Goal: Complete application form: Complete application form

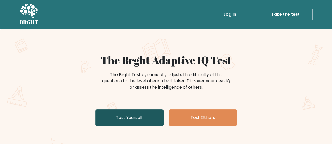
click at [116, 121] on link "Test Yourself" at bounding box center [129, 118] width 68 height 17
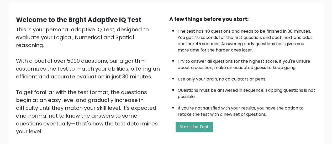
scroll to position [79, 0]
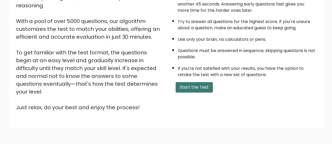
click at [208, 85] on button "Start the Test" at bounding box center [193, 87] width 37 height 10
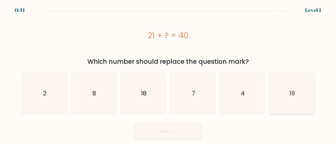
click at [284, 103] on icon "19" at bounding box center [291, 93] width 41 height 41
click at [168, 74] on input "f. 19" at bounding box center [168, 72] width 0 height 1
radio input "true"
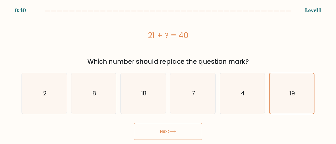
click at [186, 128] on button "Next" at bounding box center [168, 131] width 68 height 17
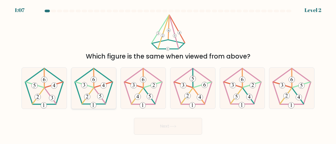
click at [93, 95] on icon at bounding box center [93, 88] width 41 height 41
click at [168, 74] on input "b." at bounding box center [168, 72] width 0 height 1
radio input "true"
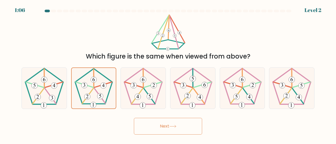
click at [164, 123] on button "Next" at bounding box center [168, 126] width 68 height 17
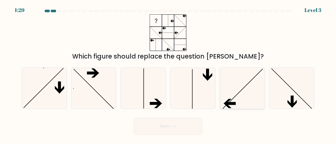
click at [254, 96] on icon at bounding box center [241, 88] width 41 height 41
click at [168, 74] on input "e." at bounding box center [168, 72] width 0 height 1
radio input "true"
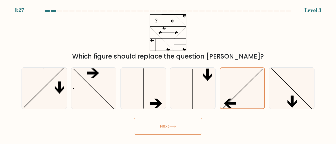
click at [156, 123] on button "Next" at bounding box center [168, 126] width 68 height 17
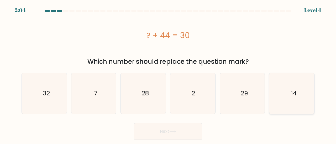
click at [307, 101] on icon "-14" at bounding box center [291, 93] width 41 height 41
click at [168, 74] on input "f. -14" at bounding box center [168, 72] width 0 height 1
radio input "true"
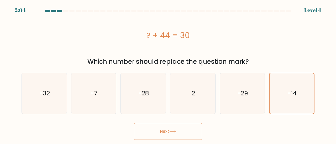
click at [171, 129] on button "Next" at bounding box center [168, 131] width 68 height 17
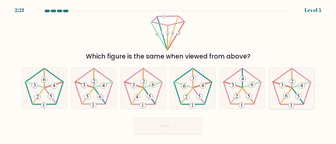
click at [287, 94] on icon at bounding box center [286, 96] width 2 height 4
click at [168, 74] on input "f." at bounding box center [168, 72] width 0 height 1
radio input "true"
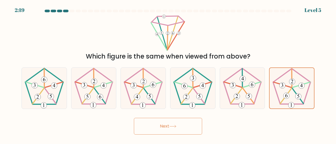
click at [175, 128] on icon at bounding box center [172, 126] width 7 height 3
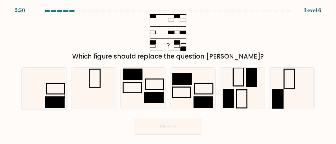
click at [57, 102] on rect at bounding box center [54, 102] width 19 height 11
click at [168, 74] on input "a." at bounding box center [168, 72] width 0 height 1
radio input "true"
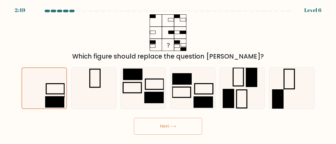
click at [178, 129] on button "Next" at bounding box center [168, 126] width 68 height 17
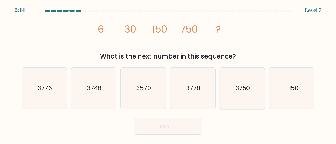
click at [252, 91] on icon "3750" at bounding box center [241, 88] width 41 height 41
click at [168, 74] on input "e. 3750" at bounding box center [168, 72] width 0 height 1
radio input "true"
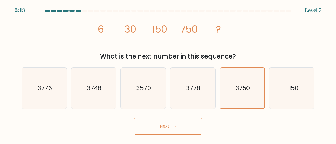
click at [154, 124] on button "Next" at bounding box center [168, 126] width 68 height 17
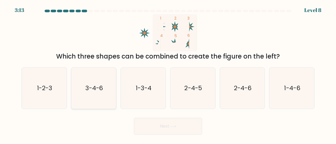
click at [89, 95] on icon "3-4-6" at bounding box center [93, 88] width 41 height 41
click at [168, 74] on input "b. 3-4-6" at bounding box center [168, 72] width 0 height 1
radio input "true"
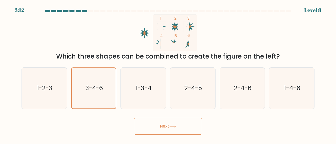
click at [162, 128] on button "Next" at bounding box center [168, 126] width 68 height 17
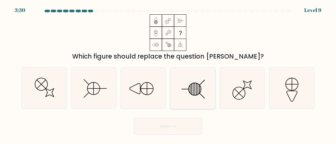
click at [183, 92] on icon at bounding box center [192, 88] width 41 height 41
click at [168, 74] on input "d." at bounding box center [168, 72] width 0 height 1
radio input "true"
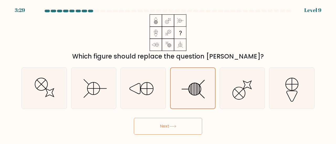
click at [147, 122] on button "Next" at bounding box center [168, 126] width 68 height 17
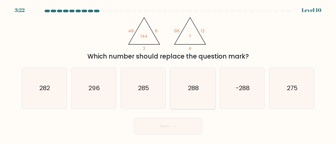
click at [177, 89] on icon "288" at bounding box center [192, 88] width 41 height 41
click at [168, 74] on input "d. 288" at bounding box center [168, 72] width 0 height 1
radio input "true"
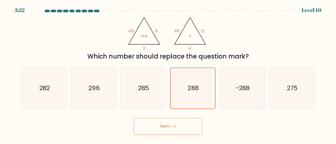
click at [150, 124] on button "Next" at bounding box center [168, 126] width 68 height 17
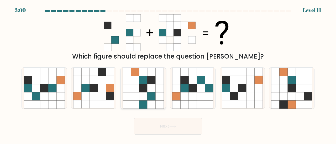
click at [138, 87] on icon at bounding box center [135, 88] width 8 height 8
click at [168, 74] on input "c." at bounding box center [168, 72] width 0 height 1
radio input "true"
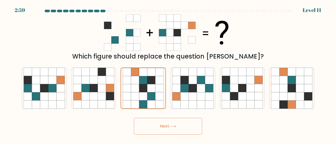
click at [146, 126] on button "Next" at bounding box center [168, 126] width 68 height 17
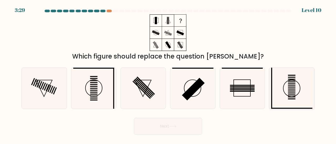
click at [295, 90] on icon at bounding box center [291, 88] width 41 height 41
click at [168, 74] on input "f." at bounding box center [168, 72] width 0 height 1
radio input "true"
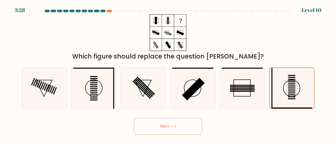
click at [176, 126] on icon at bounding box center [172, 126] width 7 height 3
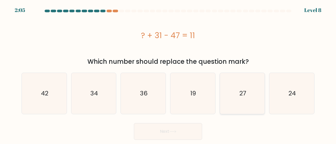
click at [241, 94] on text "27" at bounding box center [242, 93] width 7 height 9
click at [168, 74] on input "e. 27" at bounding box center [168, 72] width 0 height 1
radio input "true"
click at [147, 131] on button "Next" at bounding box center [168, 131] width 68 height 17
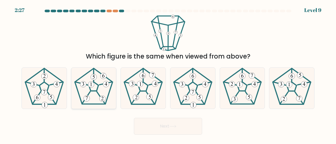
click at [94, 91] on 142 at bounding box center [93, 86] width 9 height 9
click at [168, 74] on input "b." at bounding box center [168, 72] width 0 height 1
radio input "true"
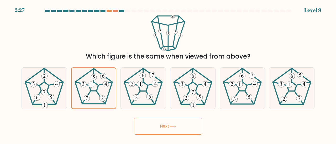
click at [144, 125] on button "Next" at bounding box center [168, 126] width 68 height 17
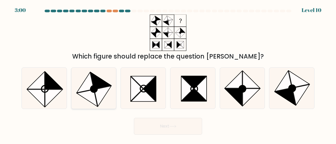
click at [101, 91] on icon at bounding box center [102, 96] width 17 height 21
click at [168, 74] on input "b." at bounding box center [168, 72] width 0 height 1
radio input "true"
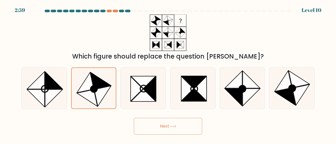
click at [175, 132] on button "Next" at bounding box center [168, 126] width 68 height 17
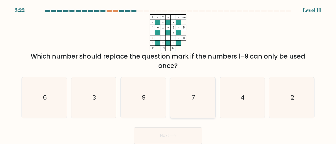
click at [177, 93] on icon "7" at bounding box center [192, 97] width 41 height 41
click at [168, 74] on input "d. 7" at bounding box center [168, 72] width 0 height 1
radio input "true"
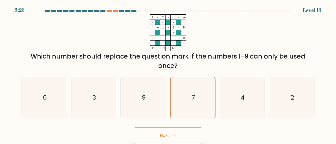
click at [160, 140] on button "Next" at bounding box center [168, 136] width 68 height 17
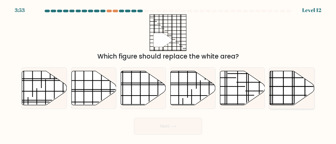
click at [304, 90] on icon at bounding box center [291, 88] width 45 height 34
click at [168, 74] on input "f." at bounding box center [168, 72] width 0 height 1
radio input "true"
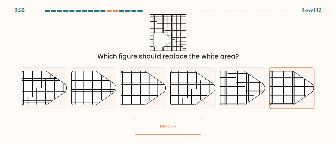
click at [171, 124] on button "Next" at bounding box center [168, 126] width 68 height 17
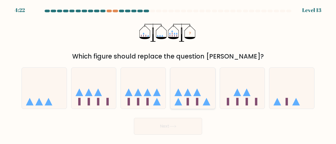
click at [208, 102] on icon at bounding box center [192, 88] width 45 height 37
click at [168, 74] on input "d." at bounding box center [168, 72] width 0 height 1
radio input "true"
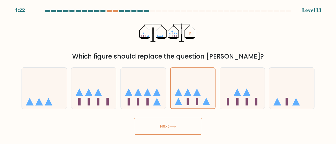
click at [164, 133] on button "Next" at bounding box center [168, 126] width 68 height 17
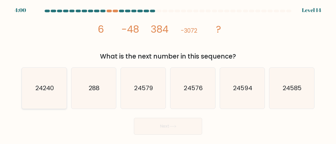
click at [51, 84] on icon "24240" at bounding box center [44, 88] width 41 height 41
click at [168, 74] on input "a. 24240" at bounding box center [168, 72] width 0 height 1
radio input "true"
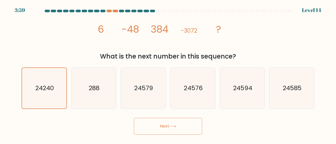
click at [146, 121] on button "Next" at bounding box center [168, 126] width 68 height 17
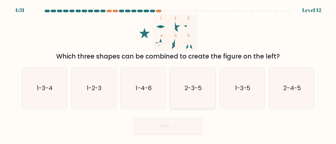
click at [214, 100] on div "2-3-5" at bounding box center [192, 89] width 45 height 42
click at [168, 74] on input "d. 2-3-5" at bounding box center [168, 72] width 0 height 1
radio input "true"
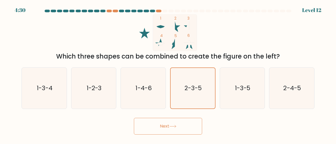
click at [167, 125] on button "Next" at bounding box center [168, 126] width 68 height 17
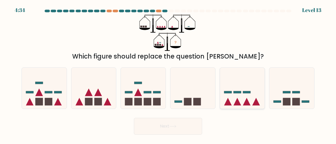
click at [242, 104] on icon at bounding box center [242, 88] width 45 height 37
click at [168, 74] on input "e." at bounding box center [168, 72] width 0 height 1
radio input "true"
click at [185, 122] on button "Next" at bounding box center [168, 126] width 68 height 17
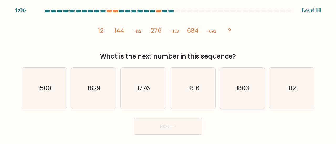
click at [248, 87] on text "1803" at bounding box center [242, 88] width 13 height 9
click at [168, 74] on input "e. 1803" at bounding box center [168, 72] width 0 height 1
radio input "true"
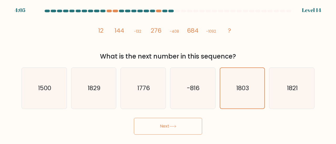
click at [171, 125] on icon at bounding box center [172, 126] width 7 height 3
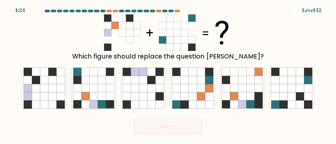
click at [101, 91] on icon at bounding box center [102, 88] width 8 height 8
click at [168, 74] on input "b." at bounding box center [168, 72] width 0 height 1
radio input "true"
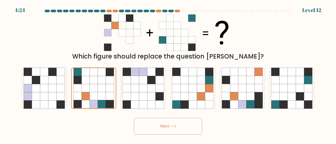
click at [161, 125] on button "Next" at bounding box center [168, 126] width 68 height 17
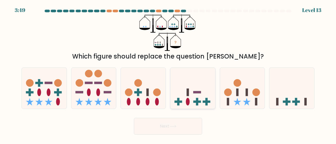
click at [206, 104] on rect at bounding box center [206, 102] width 2 height 8
click at [168, 74] on input "d." at bounding box center [168, 72] width 0 height 1
radio input "true"
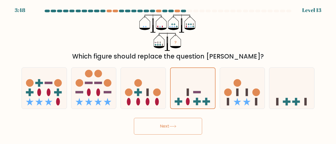
click at [171, 130] on button "Next" at bounding box center [168, 126] width 68 height 17
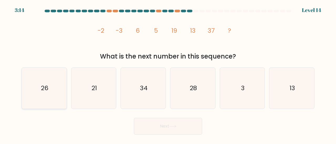
click at [41, 90] on icon "26" at bounding box center [44, 88] width 41 height 41
click at [168, 74] on input "a. 26" at bounding box center [168, 72] width 0 height 1
radio input "true"
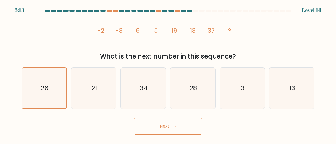
click at [164, 126] on button "Next" at bounding box center [168, 126] width 68 height 17
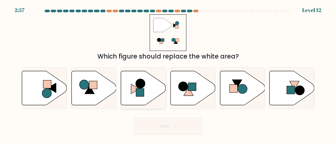
click at [141, 92] on rect at bounding box center [140, 93] width 8 height 8
click at [168, 74] on input "c." at bounding box center [168, 72] width 0 height 1
radio input "true"
click at [163, 126] on button "Next" at bounding box center [168, 126] width 68 height 17
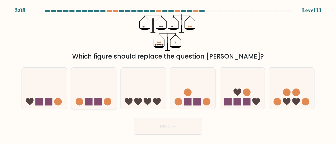
click at [87, 100] on rect at bounding box center [89, 102] width 8 height 8
click at [168, 74] on input "b." at bounding box center [168, 72] width 0 height 1
radio input "true"
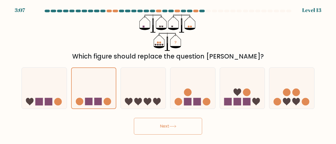
click at [154, 126] on button "Next" at bounding box center [168, 126] width 68 height 17
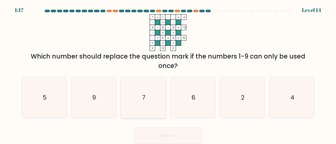
click at [150, 109] on icon "7" at bounding box center [142, 97] width 41 height 41
click at [168, 74] on input "c. 7" at bounding box center [168, 72] width 0 height 1
radio input "true"
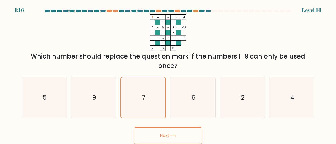
click at [158, 138] on button "Next" at bounding box center [168, 136] width 68 height 17
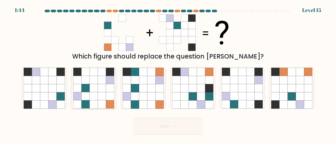
click at [100, 101] on icon at bounding box center [102, 105] width 8 height 8
click at [168, 74] on input "b." at bounding box center [168, 72] width 0 height 1
radio input "true"
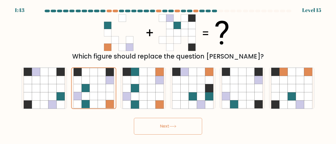
click at [175, 127] on icon at bounding box center [172, 127] width 6 height 2
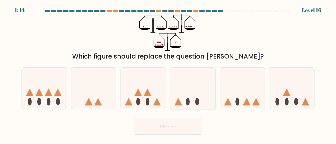
click at [199, 103] on icon at bounding box center [192, 88] width 45 height 37
click at [168, 74] on input "d." at bounding box center [168, 72] width 0 height 1
radio input "true"
click at [175, 127] on icon at bounding box center [172, 126] width 7 height 3
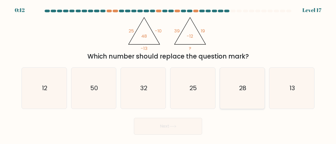
click at [246, 92] on text "28" at bounding box center [242, 88] width 7 height 9
click at [168, 74] on input "e. 28" at bounding box center [168, 72] width 0 height 1
radio input "true"
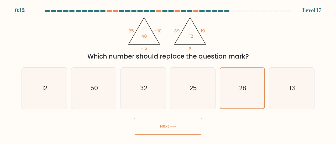
click at [172, 128] on icon at bounding box center [172, 126] width 7 height 3
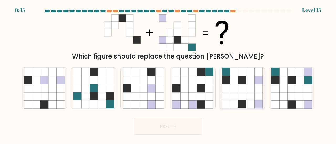
click at [229, 99] on icon at bounding box center [225, 97] width 8 height 8
click at [168, 74] on input "e." at bounding box center [168, 72] width 0 height 1
radio input "true"
click at [160, 127] on button "Next" at bounding box center [168, 126] width 68 height 17
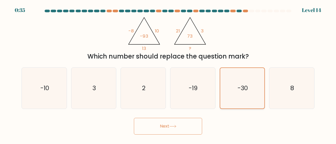
click at [250, 87] on icon "-30" at bounding box center [242, 88] width 41 height 41
click at [168, 74] on input "e. -30" at bounding box center [168, 72] width 0 height 1
click at [176, 129] on button "Next" at bounding box center [168, 126] width 68 height 17
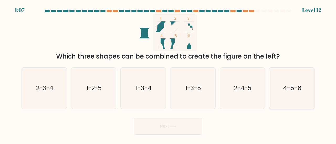
click at [282, 95] on icon "4-5-6" at bounding box center [291, 88] width 41 height 41
click at [168, 74] on input "f. 4-5-6" at bounding box center [168, 72] width 0 height 1
radio input "true"
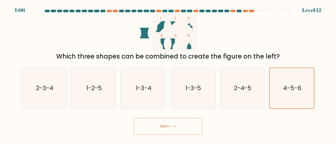
click at [166, 126] on button "Next" at bounding box center [168, 126] width 68 height 17
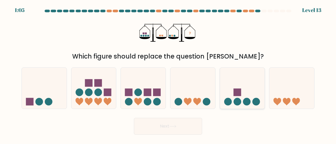
click at [239, 98] on icon at bounding box center [242, 88] width 45 height 37
click at [168, 74] on input "e." at bounding box center [168, 72] width 0 height 1
radio input "true"
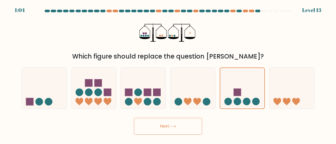
click at [149, 127] on button "Next" at bounding box center [168, 126] width 68 height 17
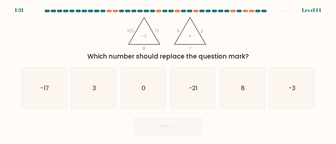
click at [149, 50] on icon "@import url('https://fonts.googleapis.com/css?family=Abril+Fatface:400,100,100i…" at bounding box center [168, 32] width 84 height 37
click at [42, 42] on div "@import url('https://fonts.googleapis.com/css?family=Abril+Fatface:400,100,100i…" at bounding box center [167, 37] width 299 height 47
click at [100, 88] on icon "3" at bounding box center [93, 88] width 41 height 41
click at [168, 74] on input "b. 3" at bounding box center [168, 72] width 0 height 1
radio input "true"
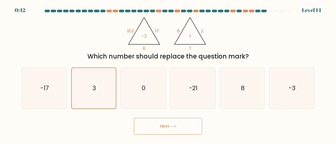
click at [173, 126] on button "Next" at bounding box center [168, 126] width 68 height 17
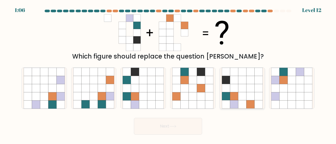
click at [252, 105] on icon at bounding box center [250, 105] width 8 height 8
click at [168, 74] on input "e." at bounding box center [168, 72] width 0 height 1
radio input "true"
click at [153, 127] on button "Next" at bounding box center [168, 126] width 68 height 17
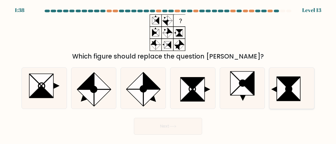
click at [301, 100] on icon at bounding box center [291, 88] width 41 height 41
click at [168, 74] on input "f." at bounding box center [168, 72] width 0 height 1
radio input "true"
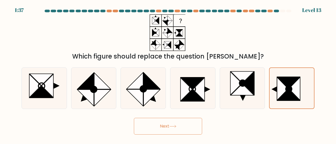
click at [158, 124] on button "Next" at bounding box center [168, 126] width 68 height 17
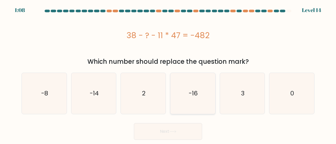
click at [204, 104] on icon "-16" at bounding box center [192, 93] width 41 height 41
click at [168, 74] on input "d. -16" at bounding box center [168, 72] width 0 height 1
radio input "true"
click at [176, 131] on icon at bounding box center [172, 132] width 7 height 3
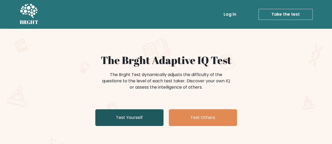
click at [127, 115] on link "Test Yourself" at bounding box center [129, 118] width 68 height 17
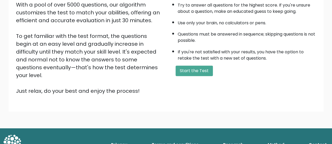
scroll to position [95, 0]
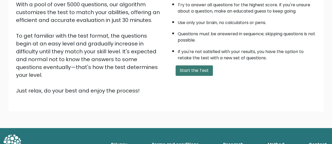
click at [190, 70] on button "Start the Test" at bounding box center [193, 71] width 37 height 10
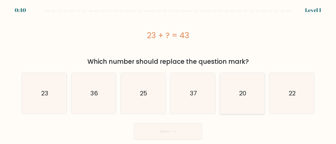
click at [258, 96] on icon "20" at bounding box center [241, 93] width 41 height 41
click at [168, 74] on input "e. 20" at bounding box center [168, 72] width 0 height 1
radio input "true"
click at [164, 135] on button "Next" at bounding box center [168, 131] width 68 height 17
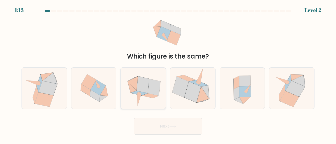
click at [159, 104] on icon at bounding box center [143, 88] width 42 height 41
click at [168, 74] on input "c." at bounding box center [168, 72] width 0 height 1
radio input "true"
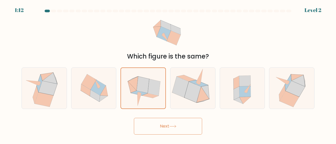
click at [158, 130] on button "Next" at bounding box center [168, 126] width 68 height 17
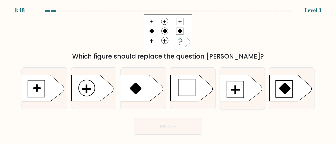
click at [245, 89] on icon at bounding box center [241, 88] width 42 height 26
click at [168, 74] on input "e." at bounding box center [168, 72] width 0 height 1
radio input "true"
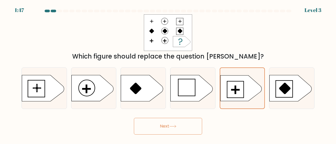
click at [160, 128] on button "Next" at bounding box center [168, 126] width 68 height 17
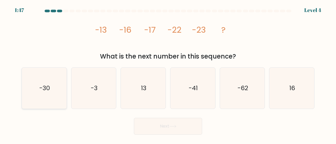
click at [52, 79] on icon "-30" at bounding box center [44, 88] width 41 height 41
click at [168, 74] on input "a. -30" at bounding box center [168, 72] width 0 height 1
radio input "true"
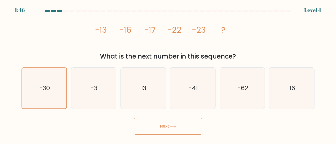
click at [171, 121] on button "Next" at bounding box center [168, 126] width 68 height 17
click at [154, 124] on button "Next" at bounding box center [168, 126] width 68 height 17
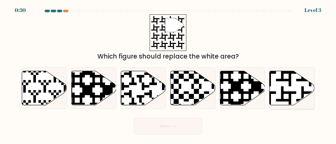
click at [291, 93] on icon at bounding box center [275, 106] width 81 height 81
click at [168, 74] on input "f." at bounding box center [168, 72] width 0 height 1
radio input "true"
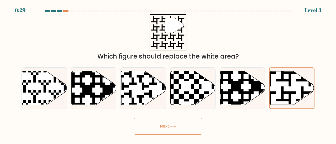
click at [170, 125] on button "Next" at bounding box center [168, 126] width 68 height 17
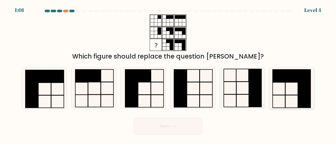
click at [291, 99] on icon at bounding box center [291, 88] width 41 height 41
click at [168, 74] on input "f." at bounding box center [168, 72] width 0 height 1
radio input "true"
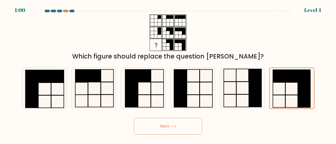
click at [160, 129] on button "Next" at bounding box center [168, 126] width 68 height 17
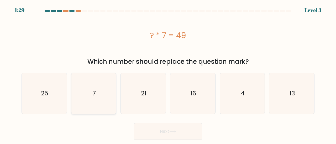
click at [95, 106] on icon "7" at bounding box center [93, 93] width 41 height 41
click at [168, 74] on input "b. 7" at bounding box center [168, 72] width 0 height 1
radio input "true"
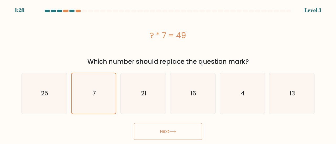
click at [146, 126] on button "Next" at bounding box center [168, 131] width 68 height 17
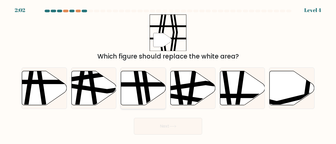
click at [139, 85] on icon at bounding box center [139, 70] width 7 height 90
click at [168, 74] on input "c." at bounding box center [168, 72] width 0 height 1
radio input "true"
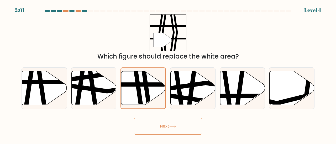
click at [139, 128] on button "Next" at bounding box center [168, 126] width 68 height 17
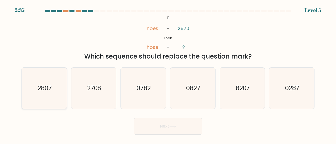
click at [56, 96] on icon "2807" at bounding box center [44, 88] width 41 height 41
click at [168, 74] on input "a. 2807" at bounding box center [168, 72] width 0 height 1
radio input "true"
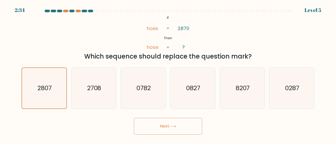
click at [171, 126] on icon at bounding box center [172, 126] width 7 height 3
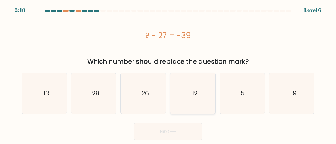
drag, startPoint x: 182, startPoint y: 83, endPoint x: 182, endPoint y: 80, distance: 2.7
click at [182, 80] on icon "-12" at bounding box center [192, 93] width 41 height 41
click at [168, 74] on input "d. -12" at bounding box center [168, 72] width 0 height 1
radio input "true"
click at [153, 132] on button "Next" at bounding box center [168, 131] width 68 height 17
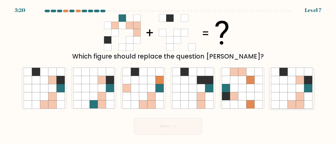
click at [302, 100] on icon at bounding box center [299, 97] width 8 height 8
click at [168, 74] on input "f." at bounding box center [168, 72] width 0 height 1
radio input "true"
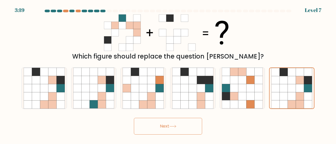
click at [168, 128] on button "Next" at bounding box center [168, 126] width 68 height 17
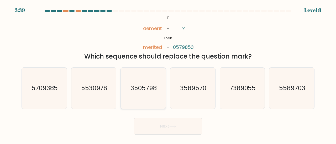
click at [157, 96] on icon "3505798" at bounding box center [142, 88] width 41 height 41
click at [168, 74] on input "c. 3505798" at bounding box center [168, 72] width 0 height 1
radio input "true"
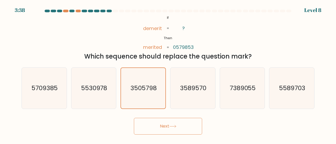
click at [159, 126] on button "Next" at bounding box center [168, 126] width 68 height 17
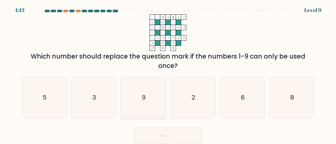
click at [144, 92] on icon "9" at bounding box center [142, 97] width 41 height 41
click at [168, 74] on input "c. 9" at bounding box center [168, 72] width 0 height 1
radio input "true"
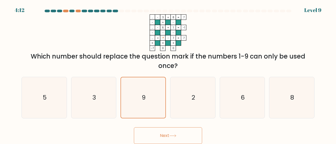
click at [164, 138] on button "Next" at bounding box center [168, 136] width 68 height 17
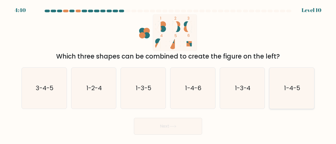
click at [284, 93] on icon "1-4-5" at bounding box center [291, 88] width 41 height 41
click at [168, 74] on input "f. 1-4-5" at bounding box center [168, 72] width 0 height 1
radio input "true"
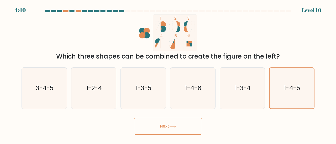
click at [176, 130] on button "Next" at bounding box center [168, 126] width 68 height 17
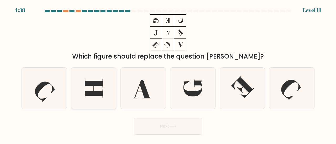
click at [98, 90] on icon at bounding box center [93, 88] width 41 height 41
click at [168, 74] on input "b." at bounding box center [168, 72] width 0 height 1
radio input "true"
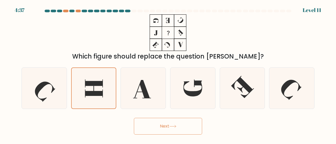
click at [159, 127] on button "Next" at bounding box center [168, 126] width 68 height 17
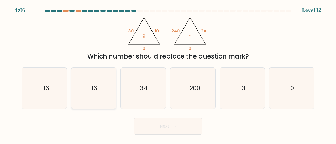
click at [88, 89] on icon "16" at bounding box center [93, 88] width 41 height 41
click at [168, 74] on input "b. 16" at bounding box center [168, 72] width 0 height 1
radio input "true"
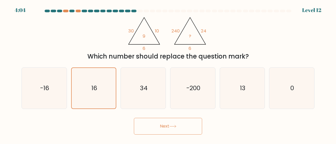
click at [153, 122] on button "Next" at bounding box center [168, 126] width 68 height 17
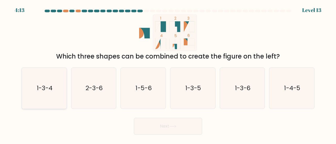
click at [56, 89] on icon "1-3-4" at bounding box center [44, 88] width 41 height 41
click at [168, 74] on input "a. 1-3-4" at bounding box center [168, 72] width 0 height 1
radio input "true"
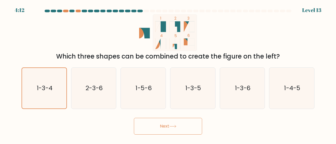
click at [141, 123] on button "Next" at bounding box center [168, 126] width 68 height 17
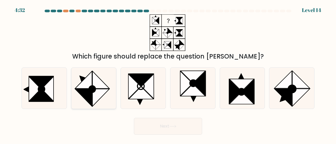
click at [102, 93] on icon at bounding box center [100, 97] width 17 height 17
click at [168, 74] on input "b." at bounding box center [168, 72] width 0 height 1
radio input "true"
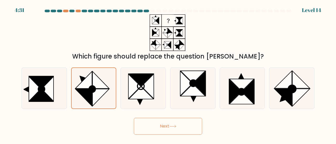
click at [168, 126] on button "Next" at bounding box center [168, 126] width 68 height 17
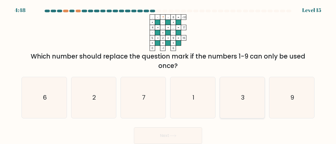
click at [239, 97] on icon "3" at bounding box center [241, 97] width 41 height 41
click at [168, 74] on input "e. 3" at bounding box center [168, 72] width 0 height 1
radio input "true"
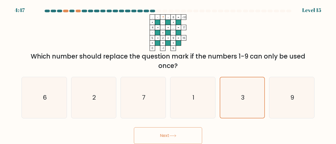
click at [165, 141] on button "Next" at bounding box center [168, 136] width 68 height 17
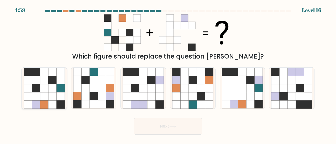
click at [62, 94] on icon at bounding box center [60, 97] width 8 height 8
click at [168, 74] on input "a." at bounding box center [168, 72] width 0 height 1
radio input "true"
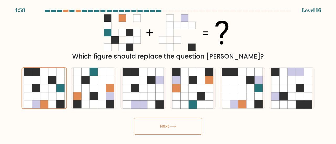
click at [158, 127] on button "Next" at bounding box center [168, 126] width 68 height 17
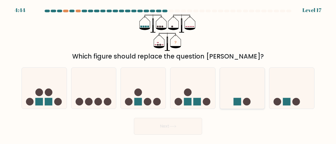
click at [248, 99] on circle at bounding box center [246, 102] width 8 height 8
click at [168, 74] on input "e." at bounding box center [168, 72] width 0 height 1
radio input "true"
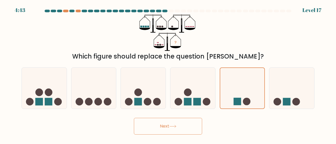
click at [166, 130] on button "Next" at bounding box center [168, 126] width 68 height 17
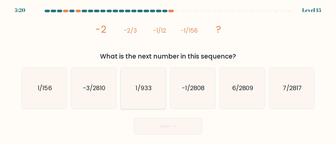
drag, startPoint x: 145, startPoint y: 95, endPoint x: 158, endPoint y: 99, distance: 13.5
click at [146, 94] on icon "1/933" at bounding box center [142, 88] width 41 height 41
click at [173, 131] on button "Next" at bounding box center [168, 126] width 68 height 17
click at [148, 106] on icon "1/933" at bounding box center [142, 88] width 41 height 41
click at [168, 74] on input "c. 1/933" at bounding box center [168, 72] width 0 height 1
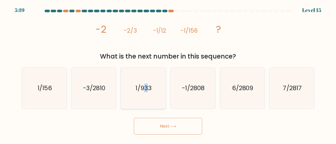
radio input "true"
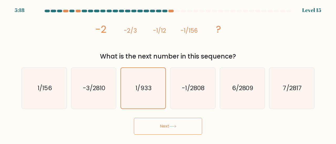
click at [163, 127] on button "Next" at bounding box center [168, 126] width 68 height 17
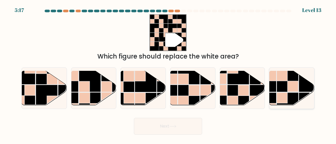
click at [301, 88] on rect at bounding box center [310, 82] width 22 height 22
click at [168, 74] on input "f." at bounding box center [168, 72] width 0 height 1
radio input "true"
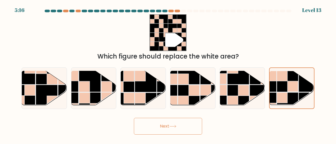
click at [183, 126] on button "Next" at bounding box center [168, 126] width 68 height 17
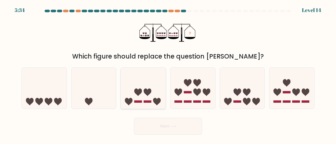
click at [144, 101] on rect at bounding box center [148, 102] width 8 height 2
click at [168, 74] on input "c." at bounding box center [168, 72] width 0 height 1
radio input "true"
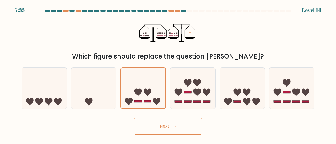
drag, startPoint x: 159, startPoint y: 127, endPoint x: 156, endPoint y: 124, distance: 3.3
click at [158, 126] on button "Next" at bounding box center [168, 126] width 68 height 17
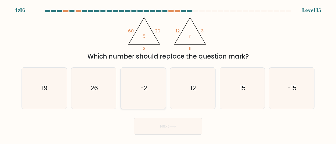
click at [136, 86] on icon "-2" at bounding box center [142, 88] width 41 height 41
click at [168, 74] on input "c. -2" at bounding box center [168, 72] width 0 height 1
radio input "true"
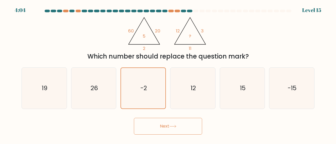
click at [157, 128] on button "Next" at bounding box center [168, 126] width 68 height 17
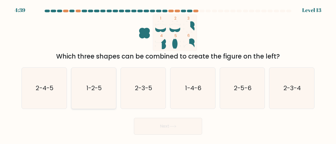
click at [84, 95] on icon "1-2-5" at bounding box center [93, 88] width 41 height 41
click at [168, 74] on input "b. 1-2-5" at bounding box center [168, 72] width 0 height 1
radio input "true"
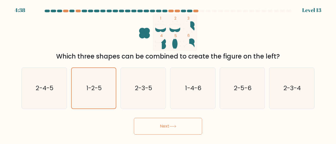
click at [152, 128] on button "Next" at bounding box center [168, 126] width 68 height 17
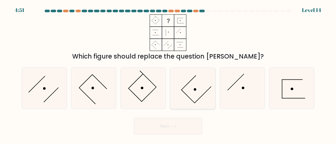
click at [204, 102] on icon at bounding box center [192, 88] width 41 height 41
click at [168, 74] on input "d." at bounding box center [168, 72] width 0 height 1
radio input "true"
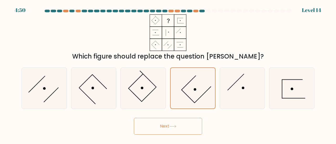
click at [168, 125] on button "Next" at bounding box center [168, 126] width 68 height 17
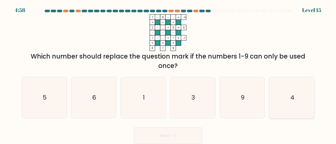
click at [286, 108] on icon "4" at bounding box center [291, 97] width 41 height 41
click at [168, 74] on input "f. 4" at bounding box center [168, 72] width 0 height 1
radio input "true"
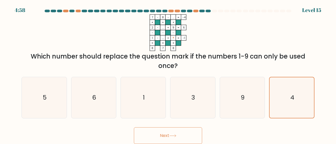
click at [180, 135] on button "Next" at bounding box center [168, 136] width 68 height 17
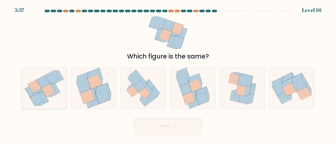
drag, startPoint x: 77, startPoint y: 76, endPoint x: 66, endPoint y: 93, distance: 19.6
click at [67, 92] on div "a. b. c." at bounding box center [167, 86] width 297 height 46
click at [144, 90] on icon at bounding box center [144, 94] width 12 height 12
click at [168, 74] on input "c." at bounding box center [168, 72] width 0 height 1
radio input "true"
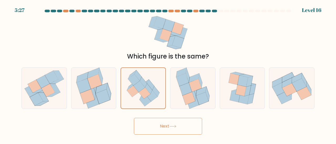
click at [166, 127] on button "Next" at bounding box center [168, 126] width 68 height 17
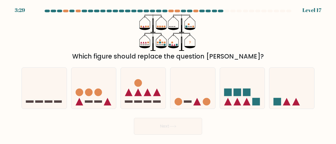
drag, startPoint x: 18, startPoint y: 84, endPoint x: 20, endPoint y: 83, distance: 2.8
click at [18, 84] on form at bounding box center [168, 72] width 336 height 125
click at [35, 87] on icon at bounding box center [44, 88] width 45 height 37
click at [168, 74] on input "a." at bounding box center [168, 72] width 0 height 1
radio input "true"
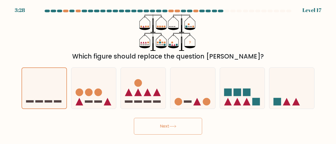
click at [165, 127] on button "Next" at bounding box center [168, 126] width 68 height 17
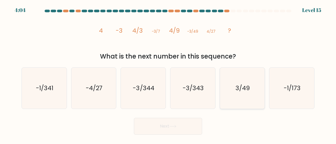
click at [247, 89] on text "3/49" at bounding box center [242, 88] width 14 height 9
click at [168, 74] on input "e. 3/49" at bounding box center [168, 72] width 0 height 1
radio input "true"
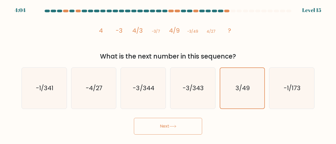
click at [163, 127] on button "Next" at bounding box center [168, 126] width 68 height 17
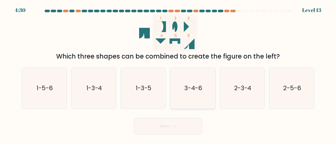
drag, startPoint x: 181, startPoint y: 97, endPoint x: 184, endPoint y: 97, distance: 3.4
click at [181, 97] on icon "3-4-6" at bounding box center [192, 88] width 41 height 41
click at [168, 74] on input "d. 3-4-6" at bounding box center [168, 72] width 0 height 1
radio input "true"
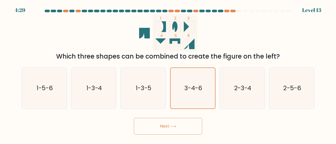
click at [168, 126] on button "Next" at bounding box center [168, 126] width 68 height 17
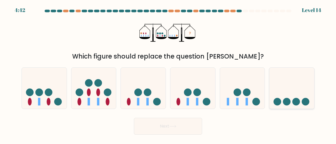
drag, startPoint x: 299, startPoint y: 95, endPoint x: 291, endPoint y: 103, distance: 11.3
click at [299, 95] on icon at bounding box center [291, 88] width 45 height 37
click at [168, 74] on input "f." at bounding box center [168, 72] width 0 height 1
radio input "true"
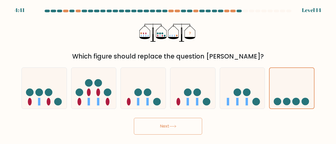
click at [193, 125] on button "Next" at bounding box center [168, 126] width 68 height 17
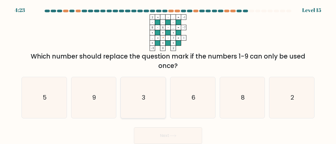
drag, startPoint x: 139, startPoint y: 95, endPoint x: 137, endPoint y: 98, distance: 3.8
click at [138, 95] on icon "3" at bounding box center [142, 97] width 41 height 41
click at [168, 74] on input "c. 3" at bounding box center [168, 72] width 0 height 1
radio input "true"
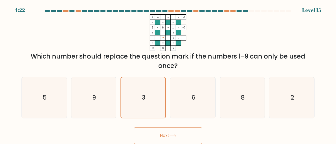
click at [158, 133] on button "Next" at bounding box center [168, 136] width 68 height 17
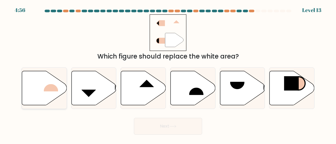
click at [46, 89] on rect at bounding box center [51, 84] width 14 height 15
click at [168, 74] on input "a." at bounding box center [168, 72] width 0 height 1
radio input "true"
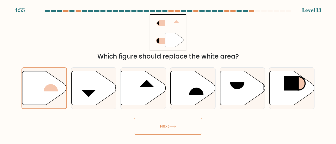
click at [148, 122] on button "Next" at bounding box center [168, 126] width 68 height 17
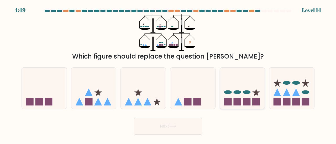
click at [234, 98] on icon at bounding box center [242, 88] width 45 height 37
click at [168, 74] on input "e." at bounding box center [168, 72] width 0 height 1
radio input "true"
click at [180, 129] on button "Next" at bounding box center [168, 126] width 68 height 17
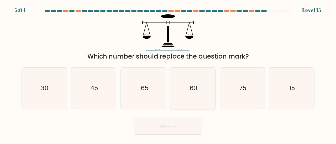
click at [195, 91] on text "60" at bounding box center [193, 88] width 8 height 9
click at [168, 74] on input "d. 60" at bounding box center [168, 72] width 0 height 1
radio input "true"
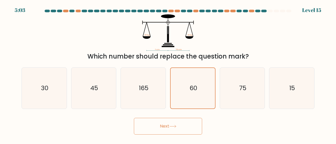
click at [172, 128] on button "Next" at bounding box center [168, 126] width 68 height 17
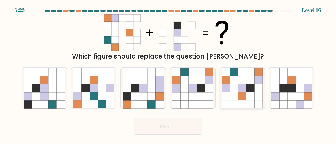
click at [248, 102] on icon at bounding box center [250, 105] width 8 height 8
click at [168, 74] on input "e." at bounding box center [168, 72] width 0 height 1
radio input "true"
click at [169, 129] on button "Next" at bounding box center [168, 126] width 68 height 17
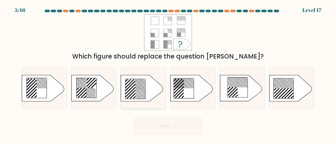
click at [140, 90] on icon at bounding box center [135, 89] width 20 height 20
click at [168, 74] on input "c." at bounding box center [168, 72] width 0 height 1
radio input "true"
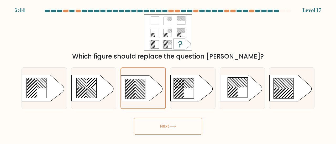
click at [176, 128] on button "Next" at bounding box center [168, 126] width 68 height 17
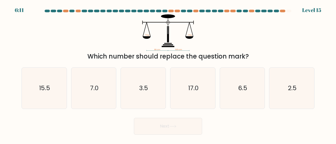
click at [67, 83] on div "a. 15.5" at bounding box center [44, 89] width 50 height 42
click at [90, 86] on text "7.0" at bounding box center [94, 88] width 8 height 9
click at [168, 74] on input "b. 7.0" at bounding box center [168, 72] width 0 height 1
radio input "true"
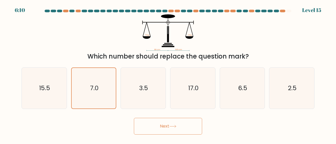
drag, startPoint x: 136, startPoint y: 117, endPoint x: 140, endPoint y: 121, distance: 5.4
click at [136, 118] on div "Next" at bounding box center [167, 125] width 299 height 19
click at [141, 123] on button "Next" at bounding box center [168, 126] width 68 height 17
